Goal: Information Seeking & Learning: Learn about a topic

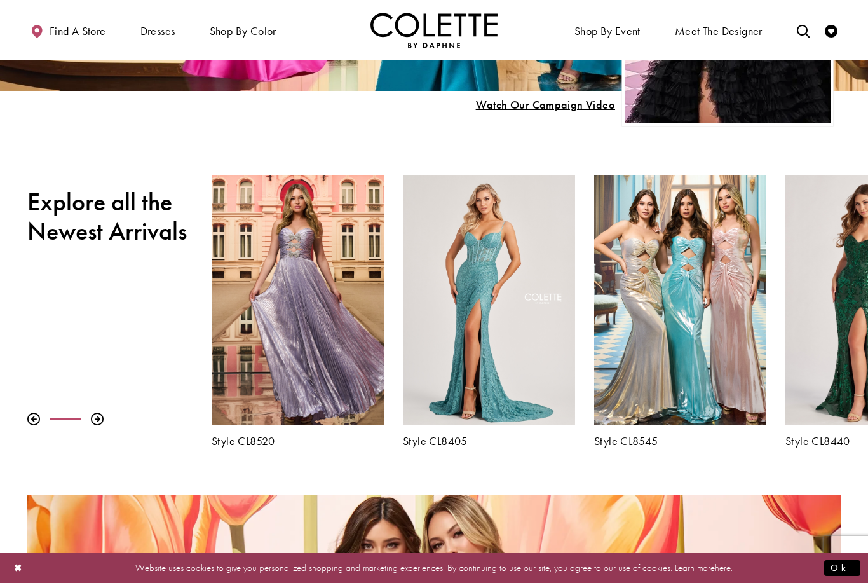
scroll to position [324, 0]
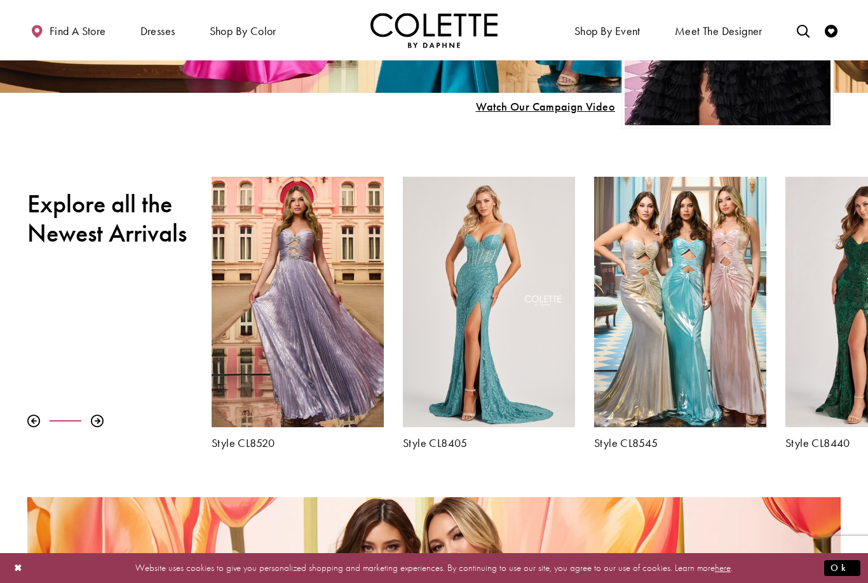
click at [245, 440] on h5 "Style CL8520" at bounding box center [298, 442] width 172 height 13
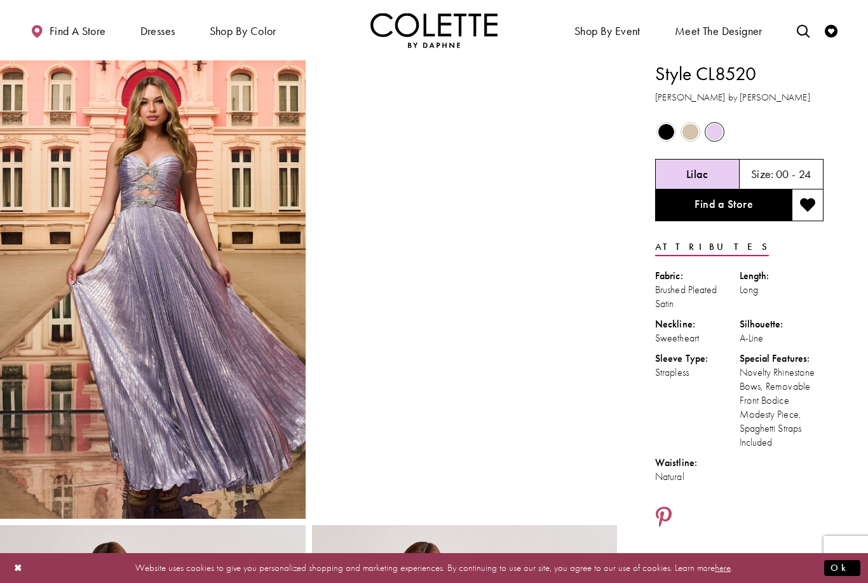
click at [694, 126] on span "Product color controls state depends on size chosen" at bounding box center [690, 132] width 16 height 16
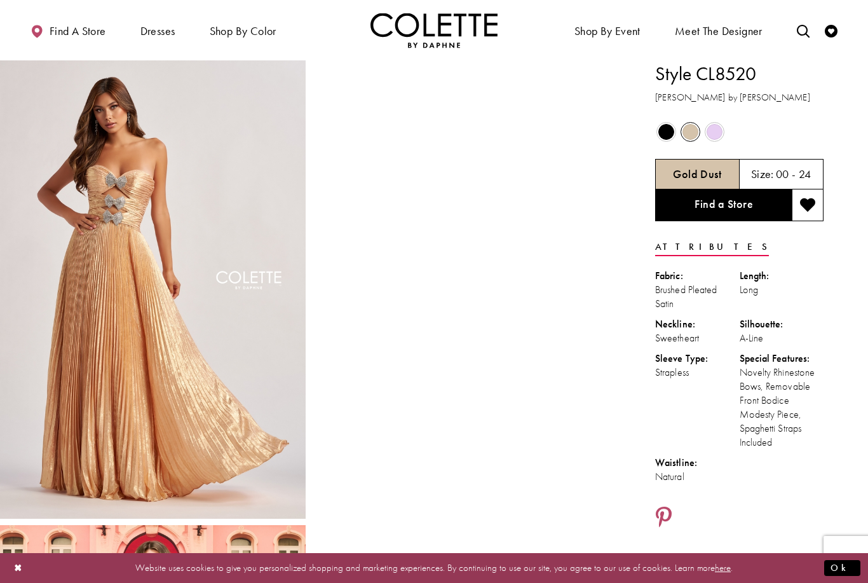
click at [667, 130] on span "Product color controls state depends on size chosen" at bounding box center [666, 132] width 16 height 16
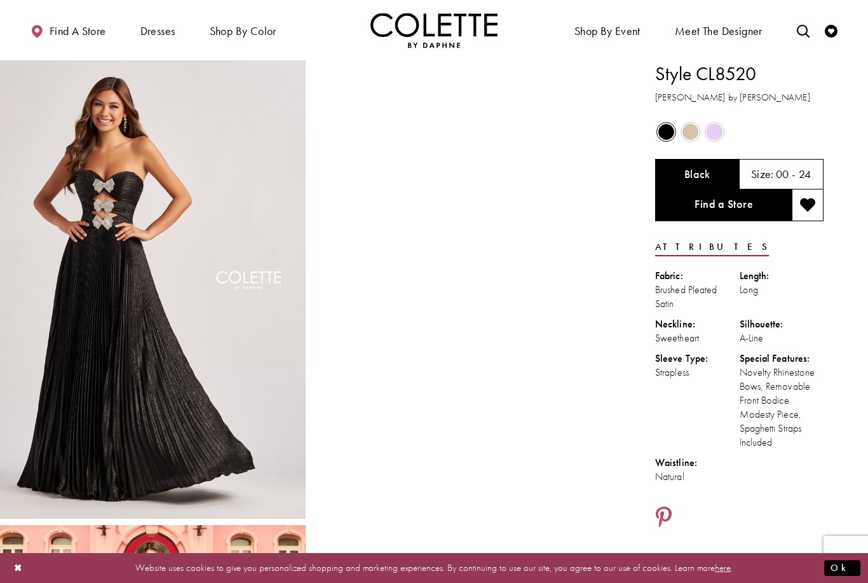
click at [712, 132] on span "Product color controls state depends on size chosen" at bounding box center [714, 132] width 16 height 16
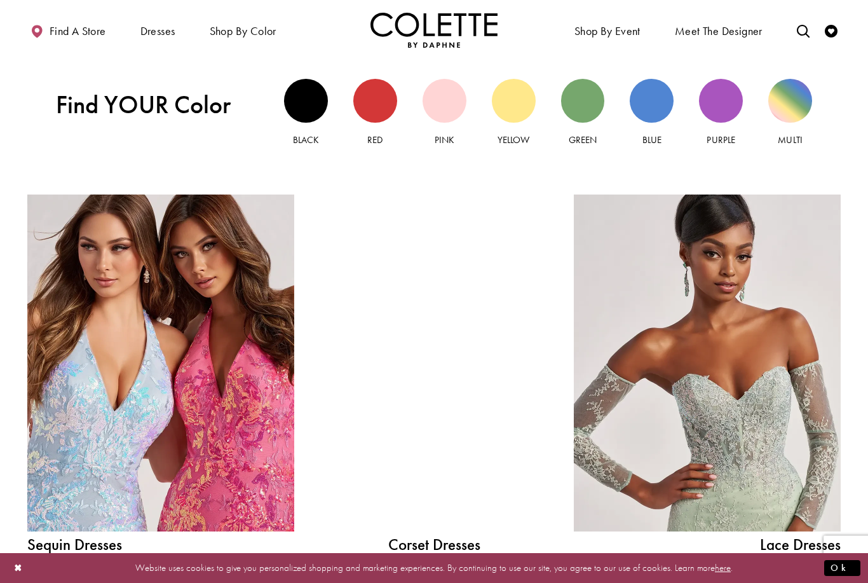
scroll to position [1182, 0]
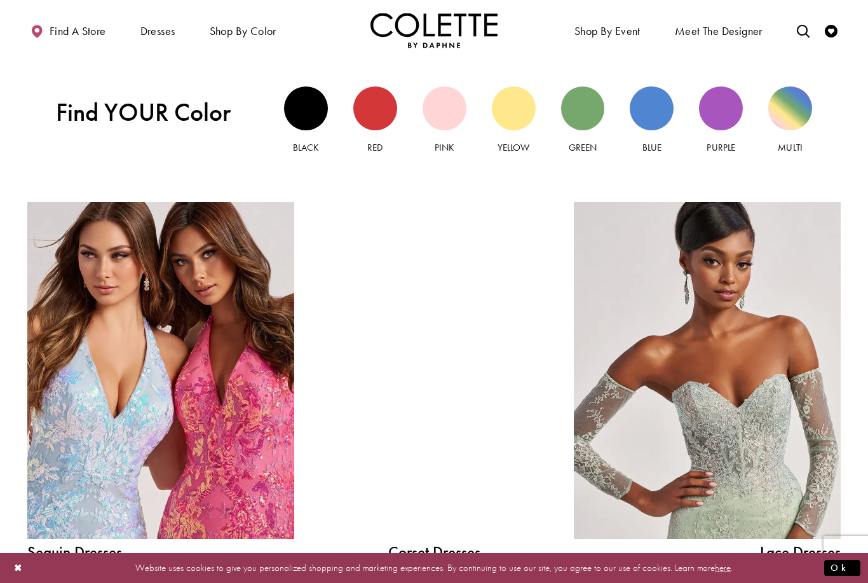
click at [726, 130] on link "Purple" at bounding box center [721, 120] width 44 height 68
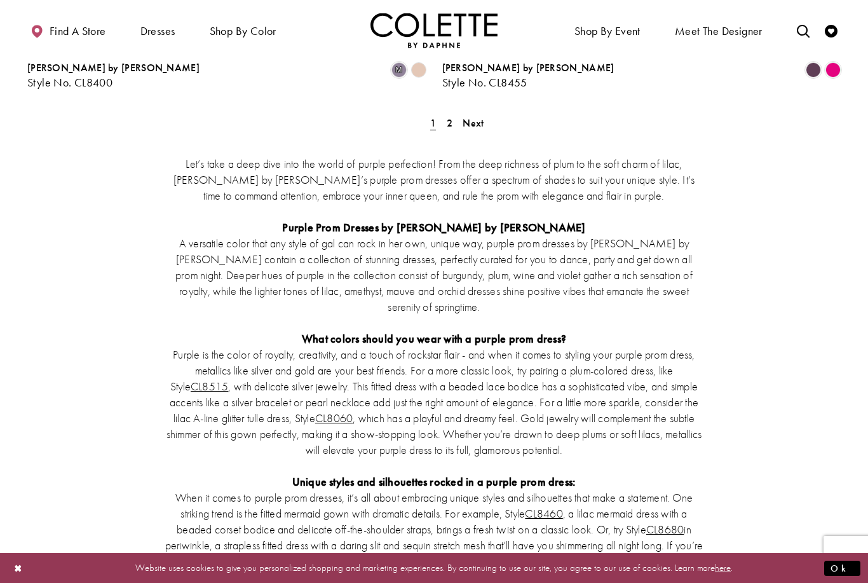
scroll to position [2583, 0]
